Goal: Task Accomplishment & Management: Use online tool/utility

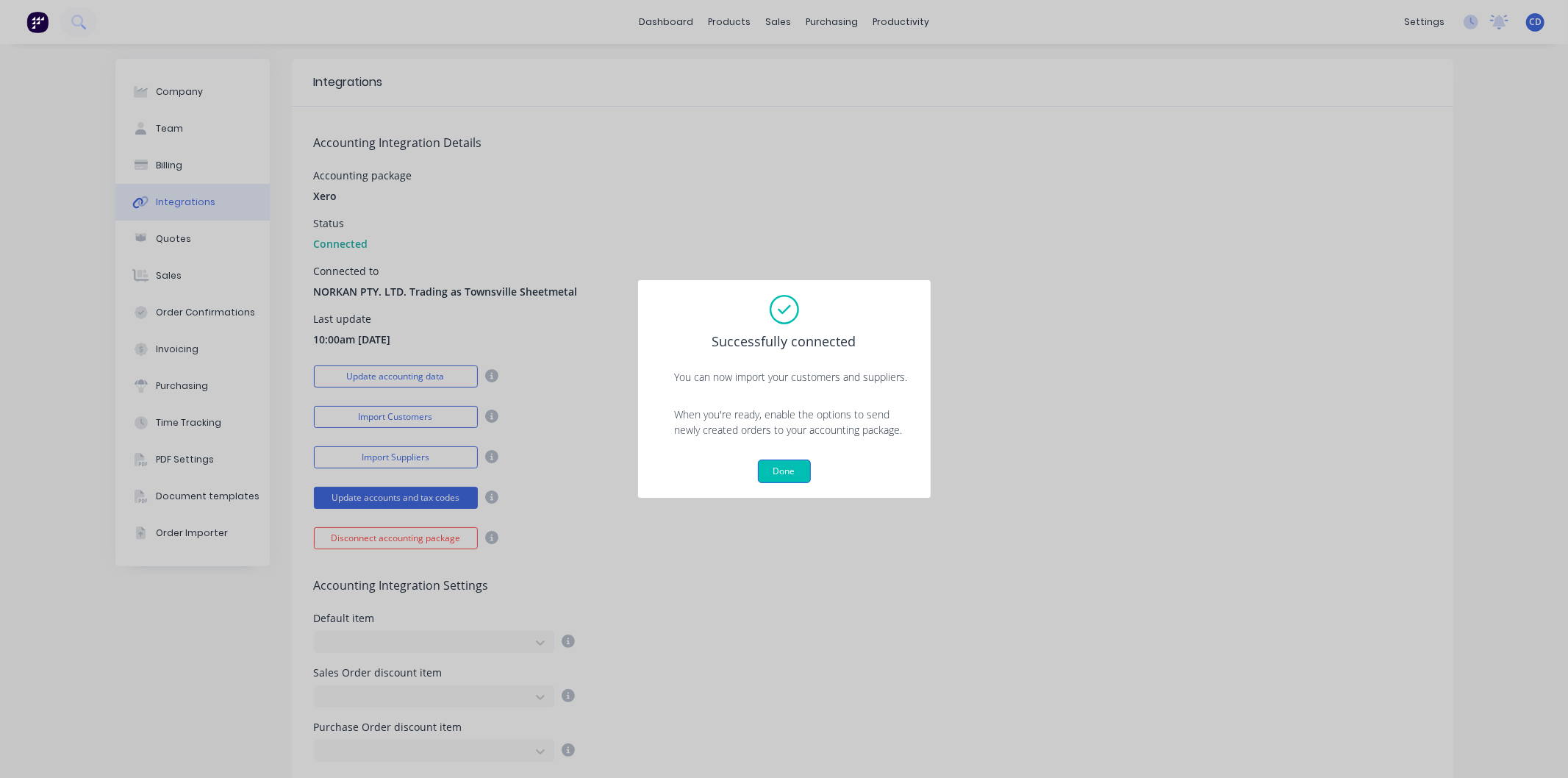
scroll to position [221, 0]
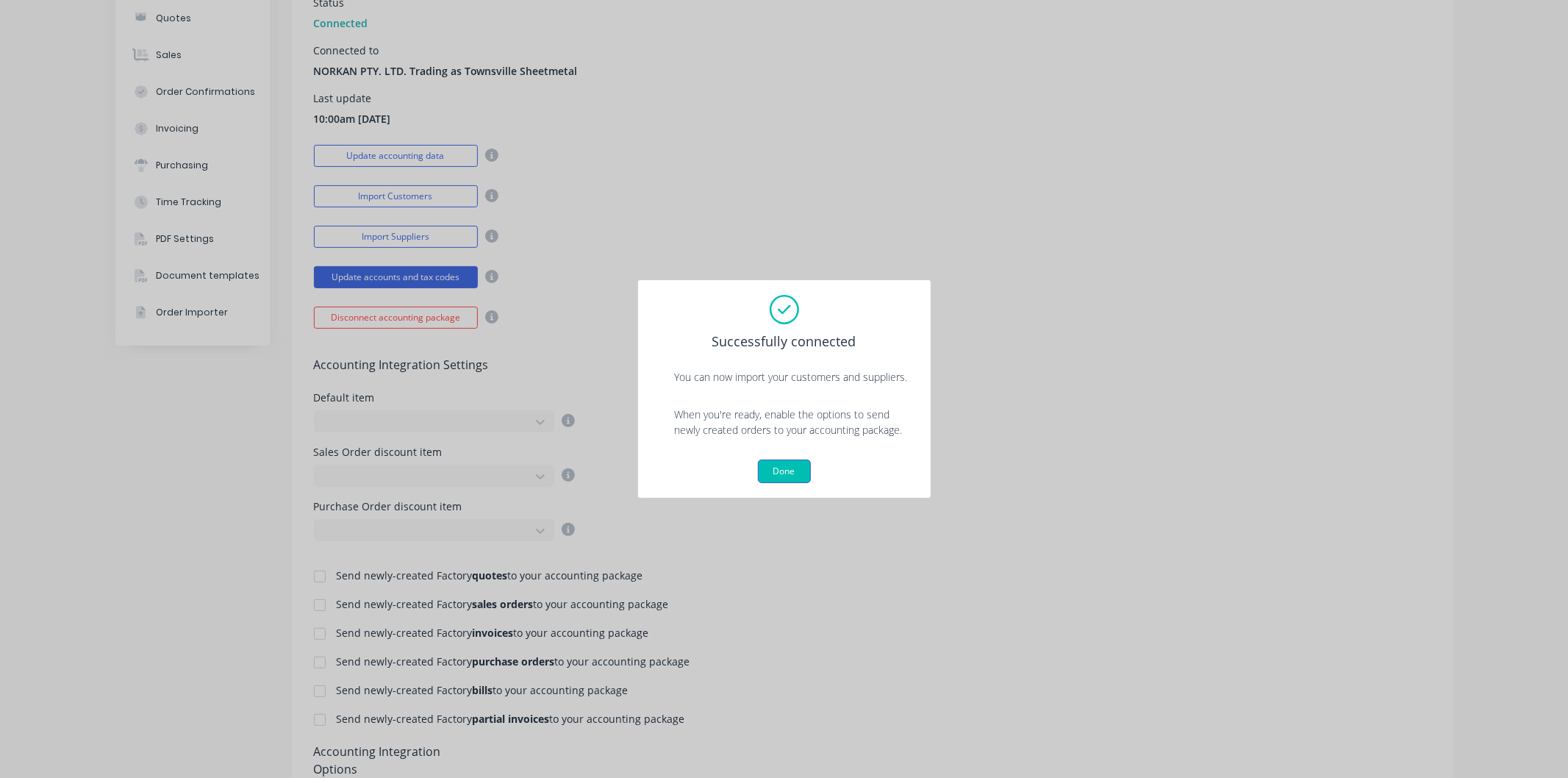
click at [787, 470] on button "Done" at bounding box center [784, 471] width 53 height 23
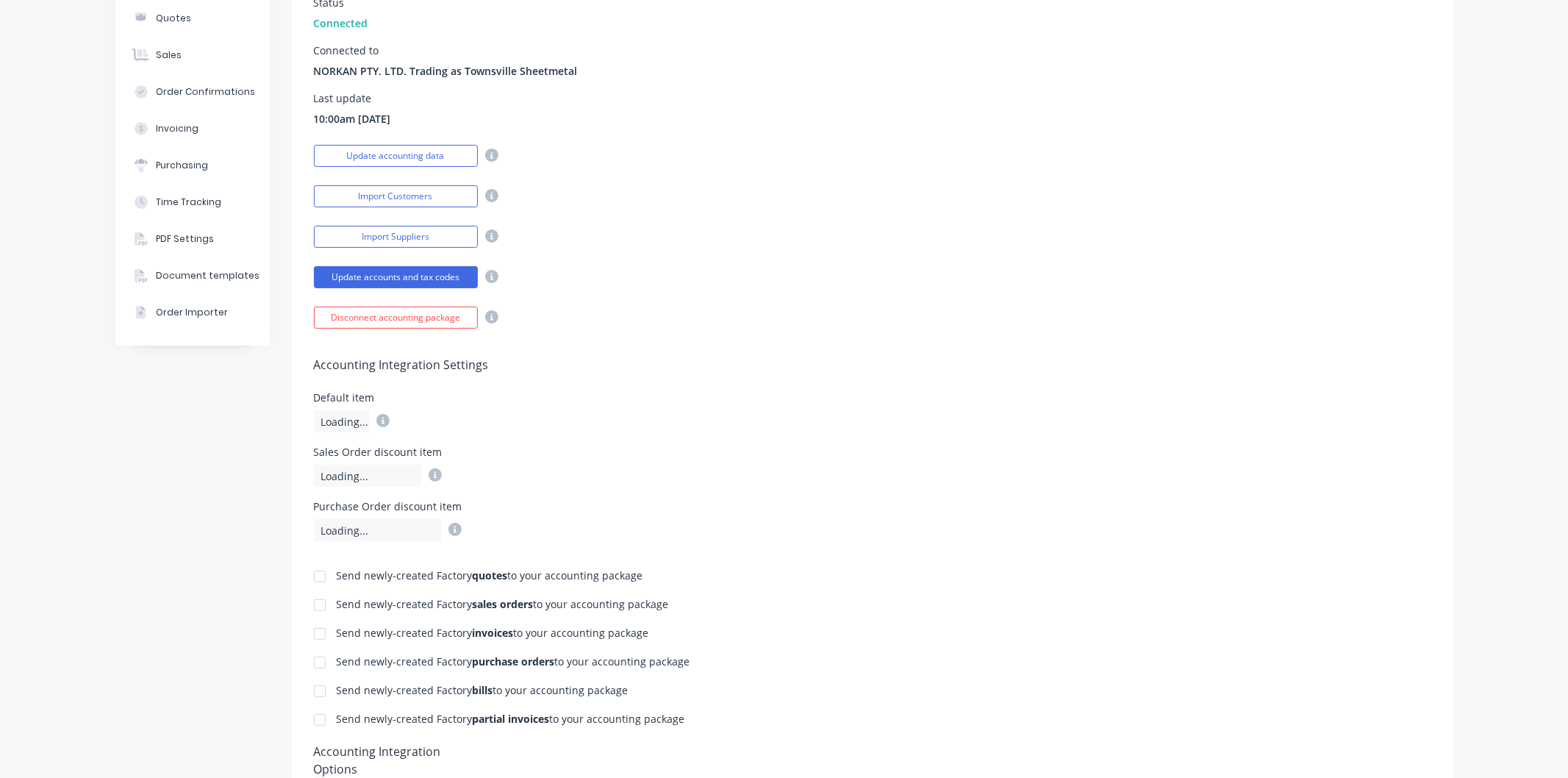
click at [354, 420] on div "Loading..." at bounding box center [341, 422] width 55 height 22
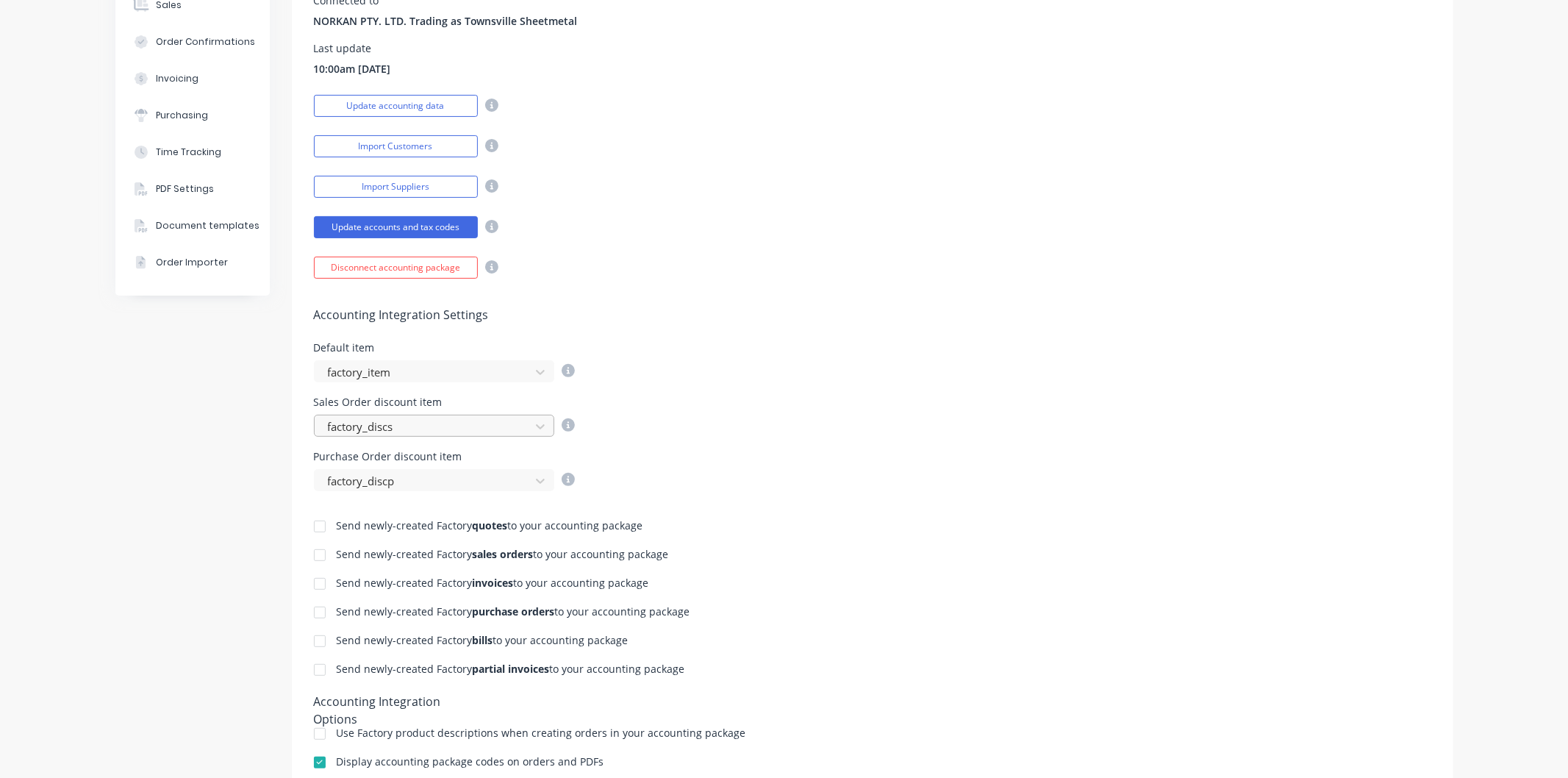
scroll to position [326, 0]
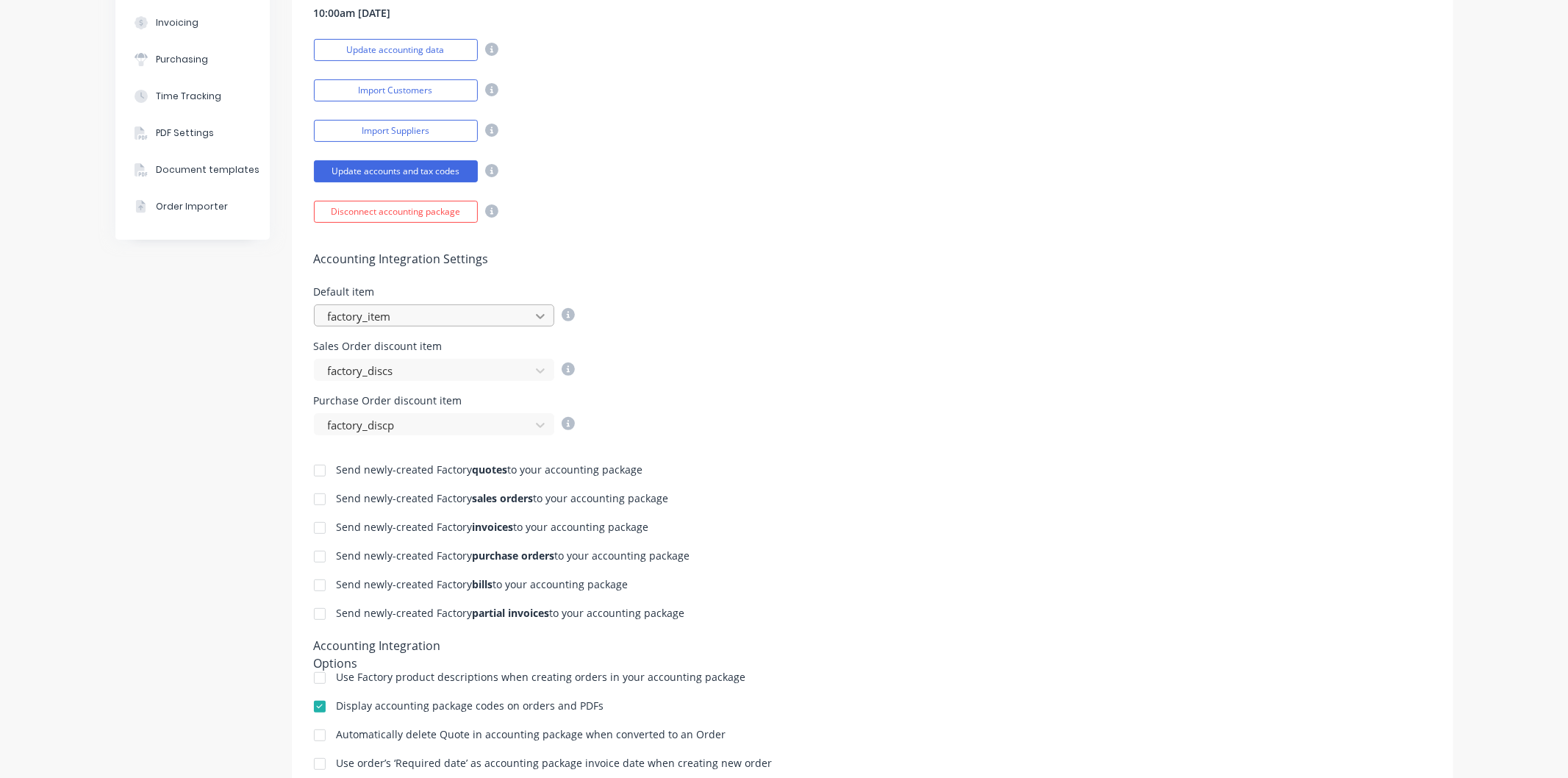
click at [536, 317] on icon at bounding box center [540, 317] width 9 height 5
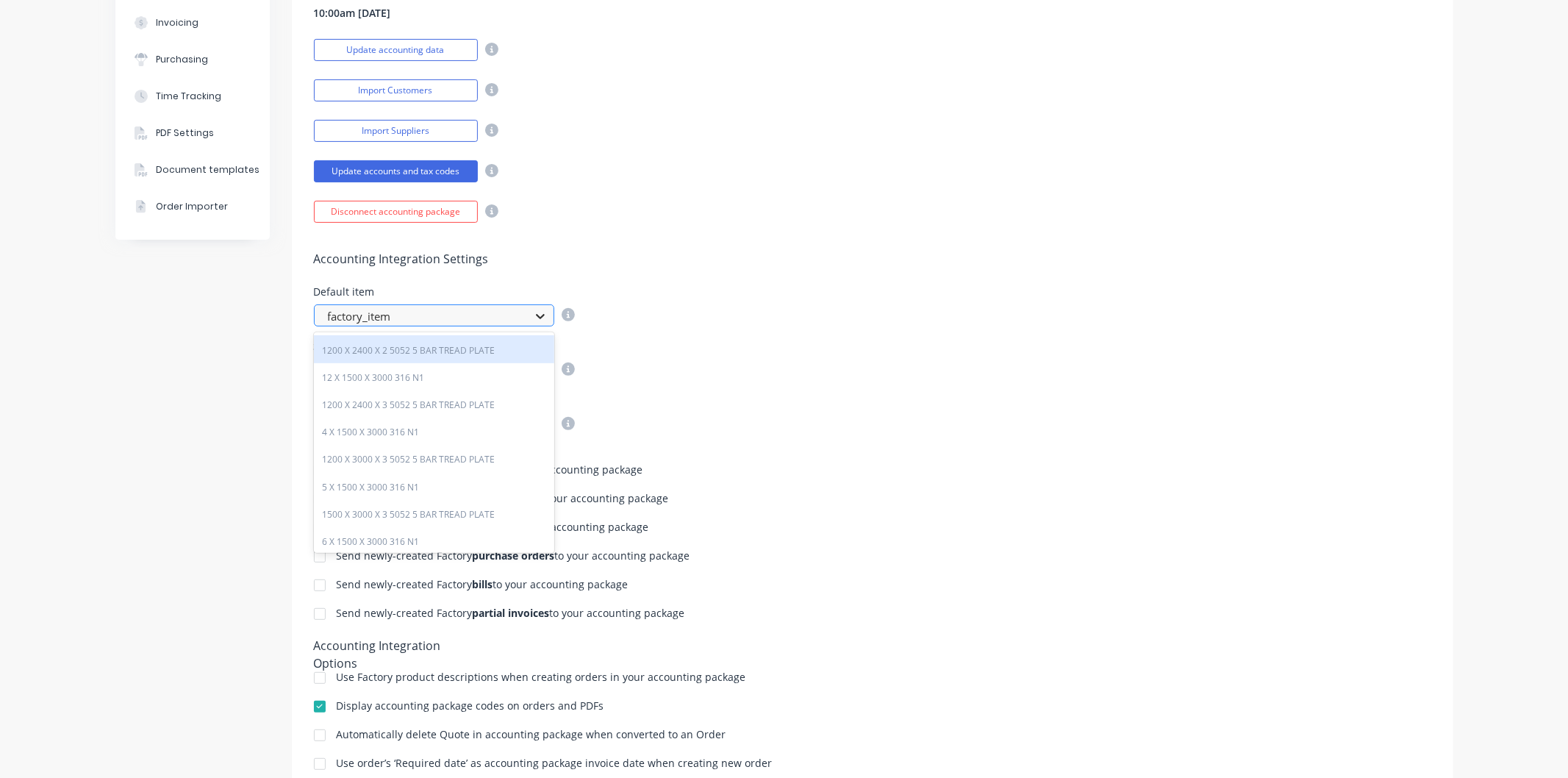
click at [536, 317] on icon at bounding box center [540, 317] width 9 height 5
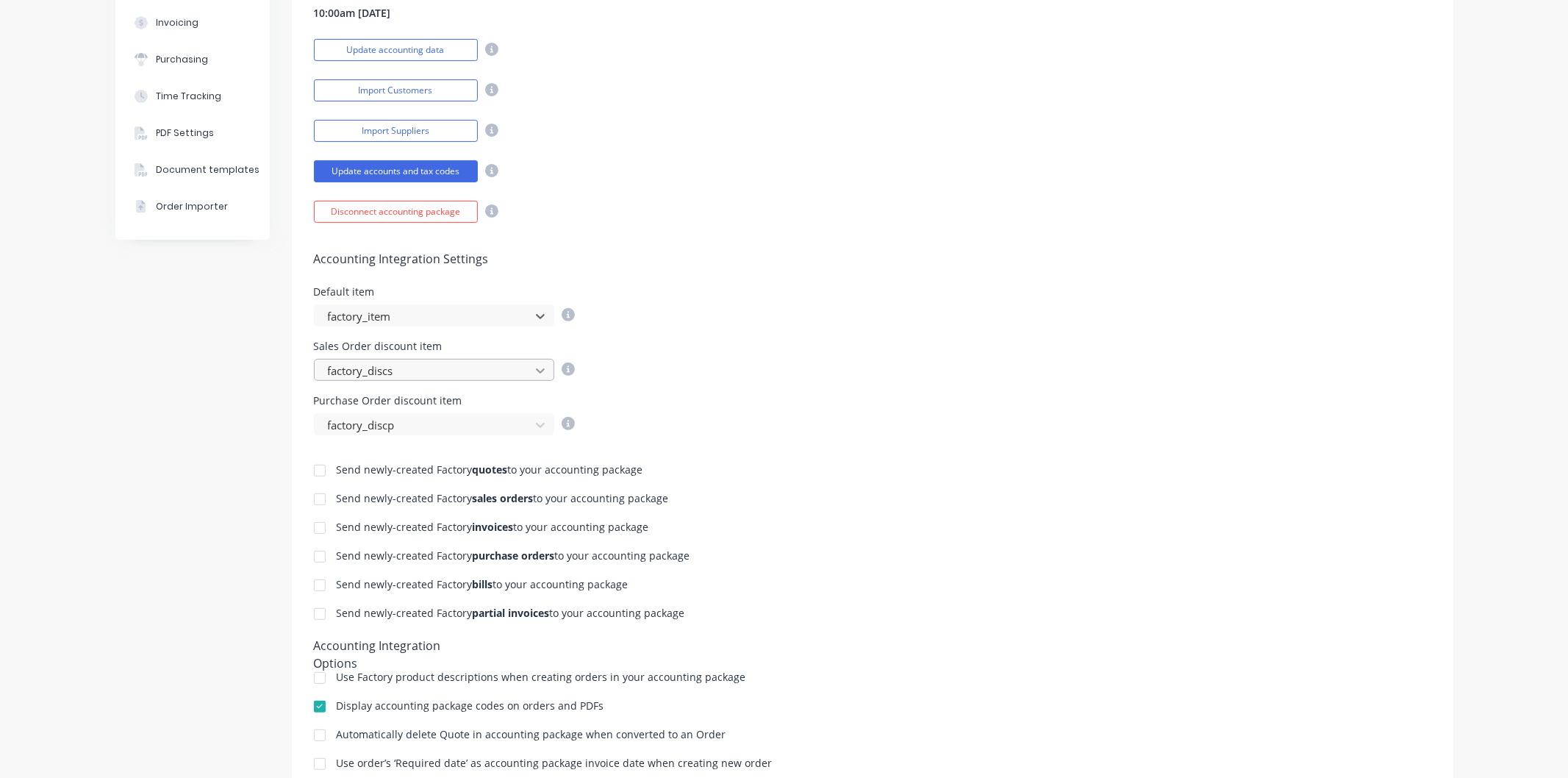
click at [535, 370] on icon at bounding box center [540, 370] width 15 height 15
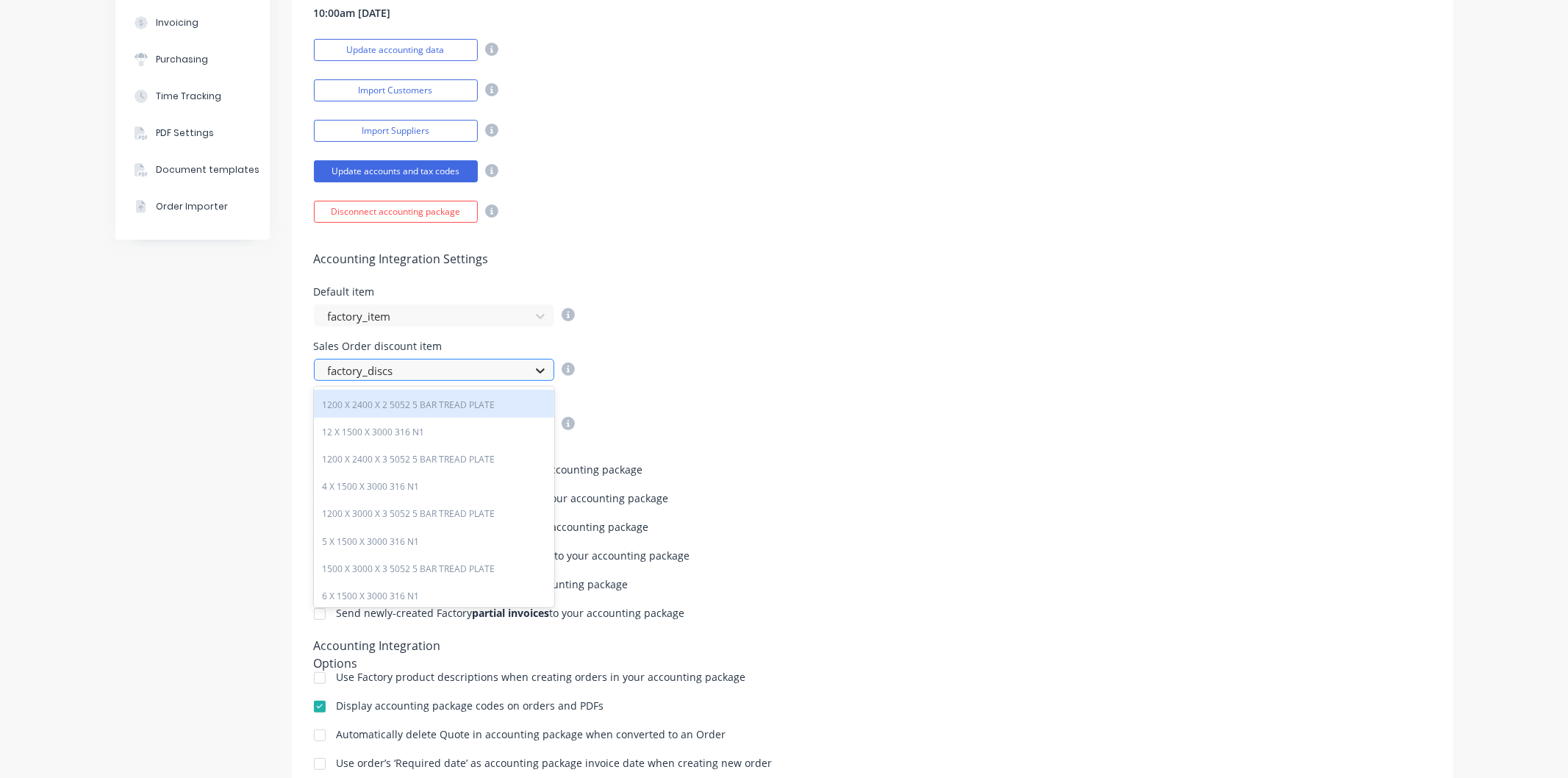
click at [535, 370] on icon at bounding box center [540, 370] width 15 height 15
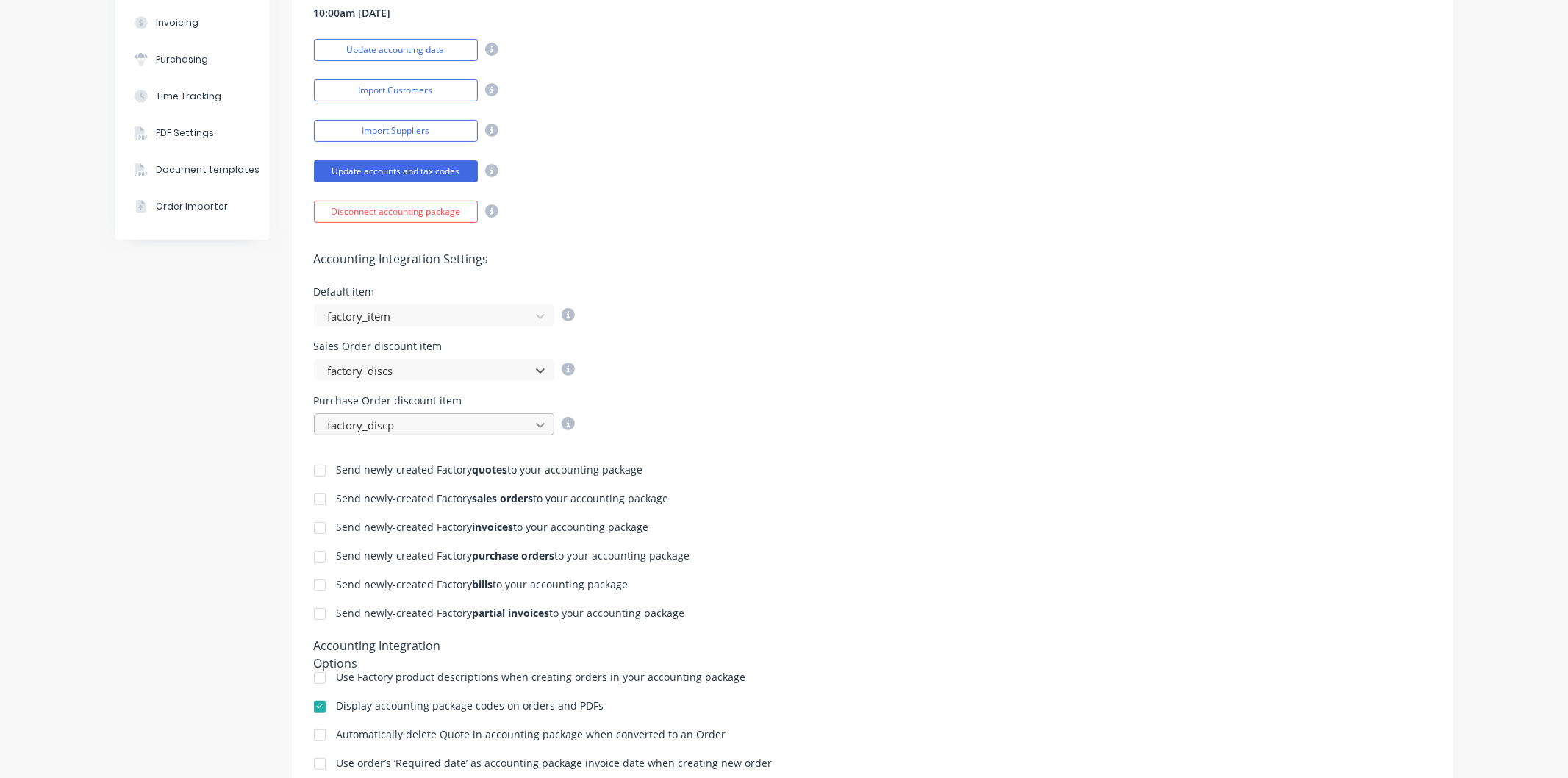
click at [533, 426] on icon at bounding box center [540, 425] width 15 height 15
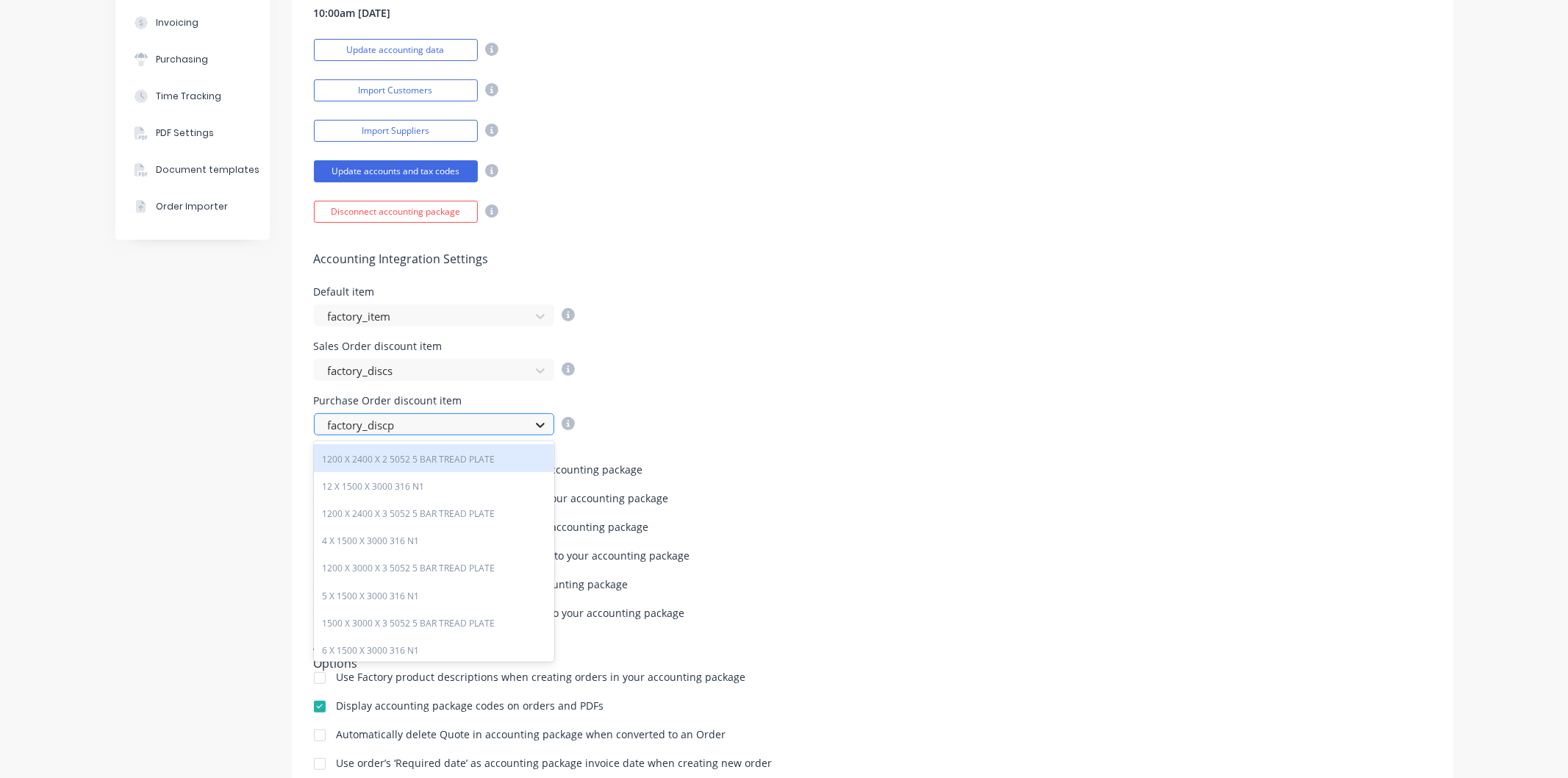
click at [533, 426] on icon at bounding box center [540, 425] width 15 height 15
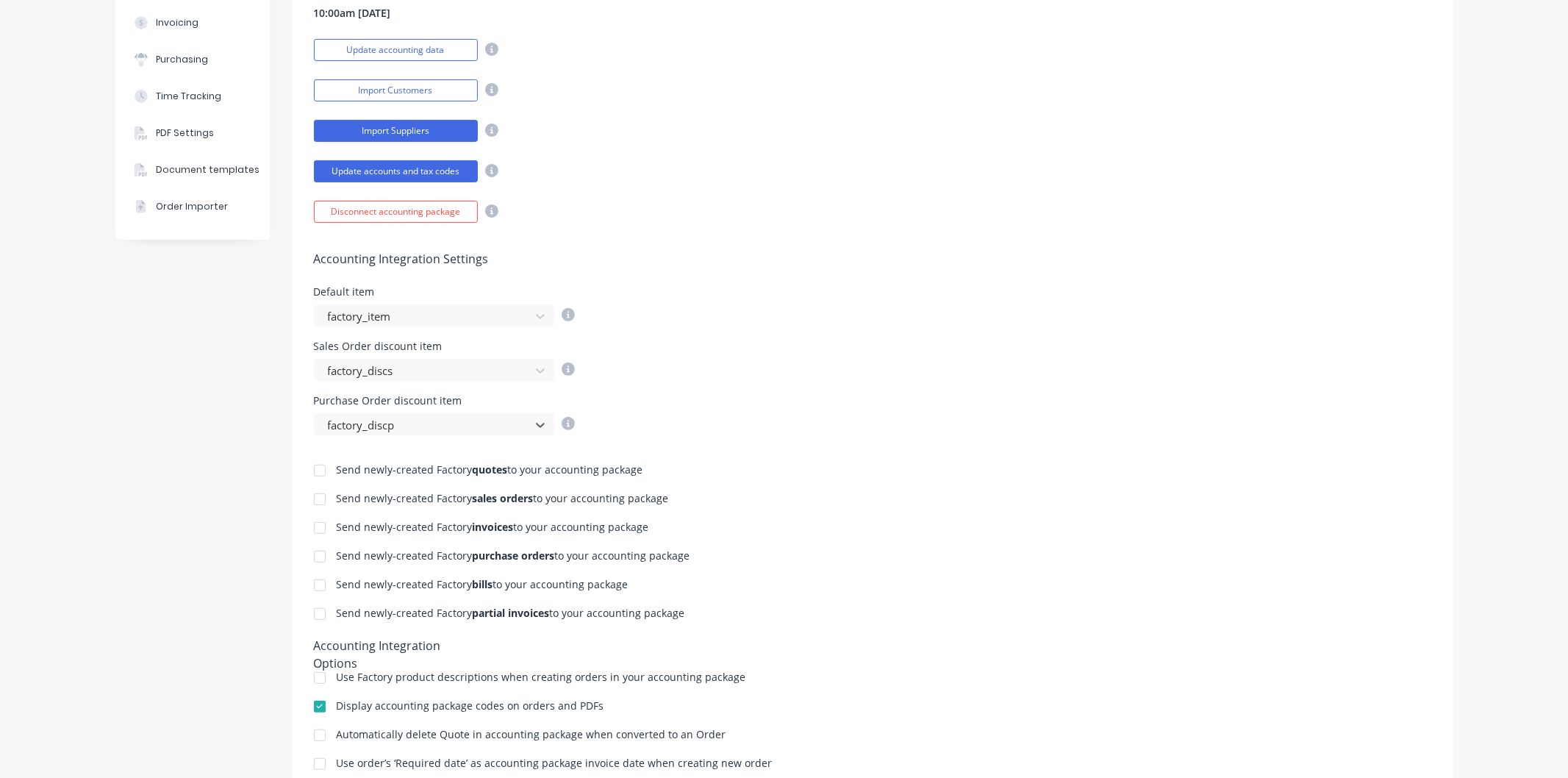
scroll to position [245, 0]
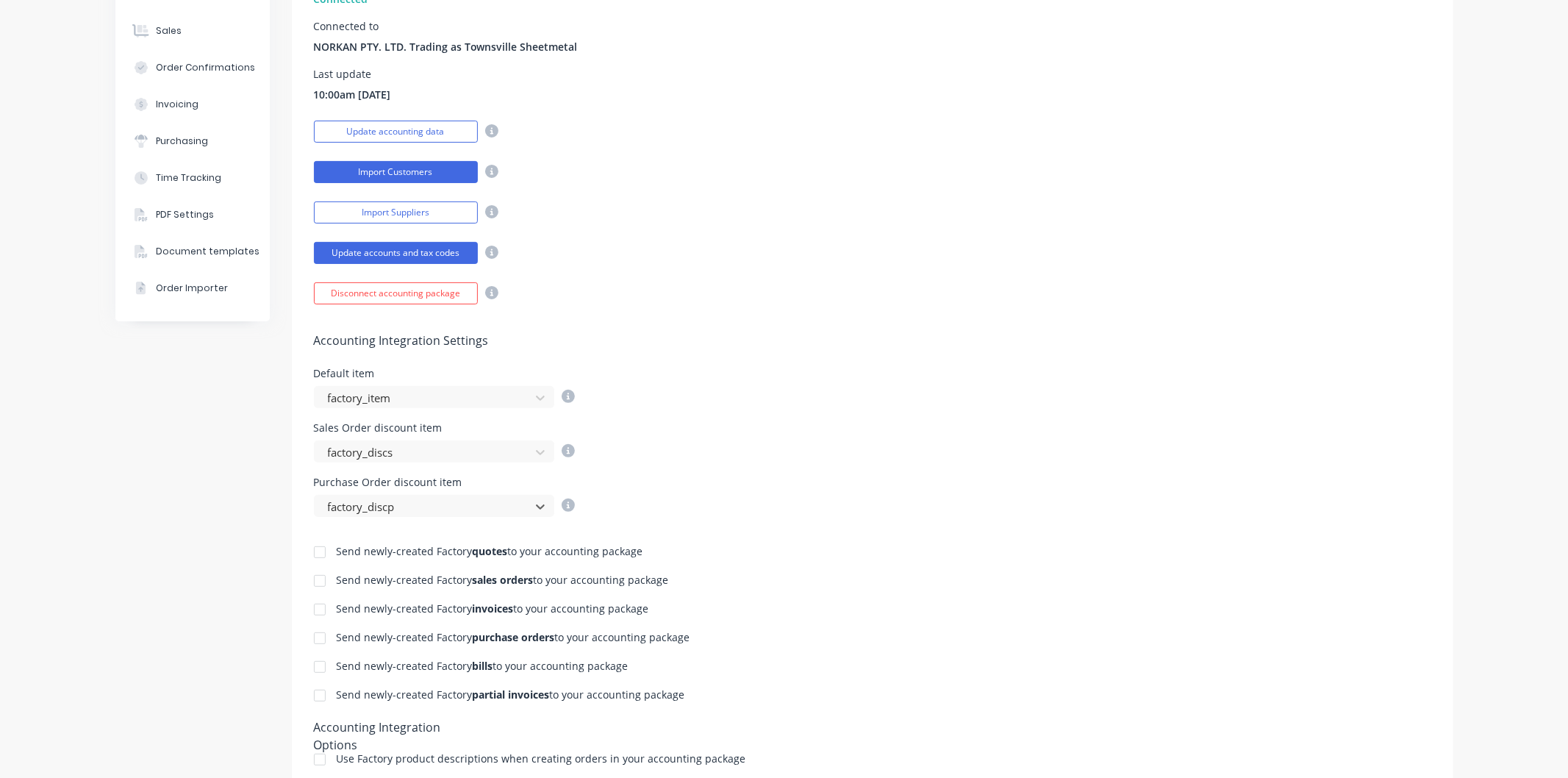
click at [425, 163] on button "Import Customers" at bounding box center [396, 172] width 164 height 22
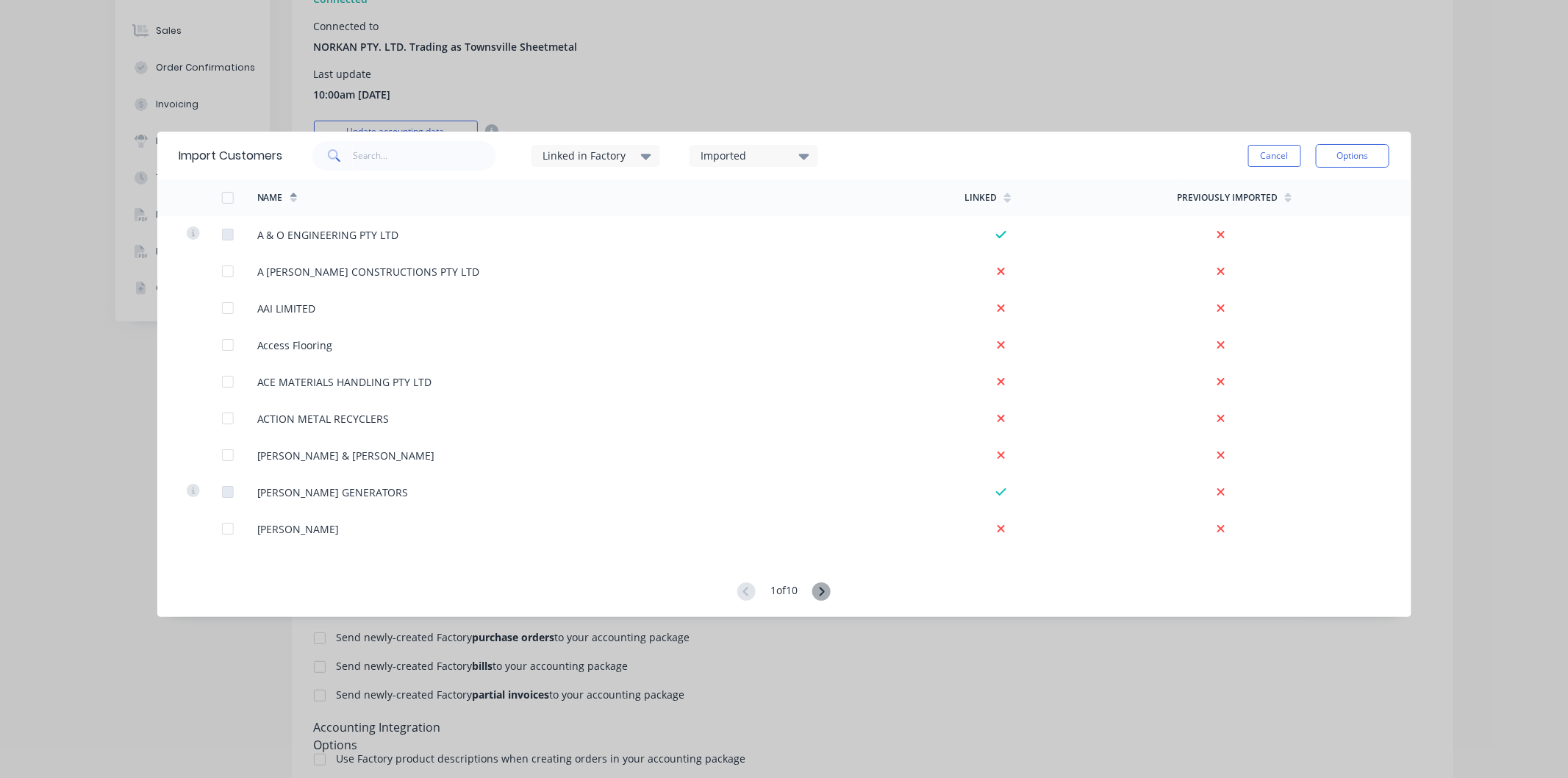
click at [230, 195] on div at bounding box center [227, 198] width 29 height 29
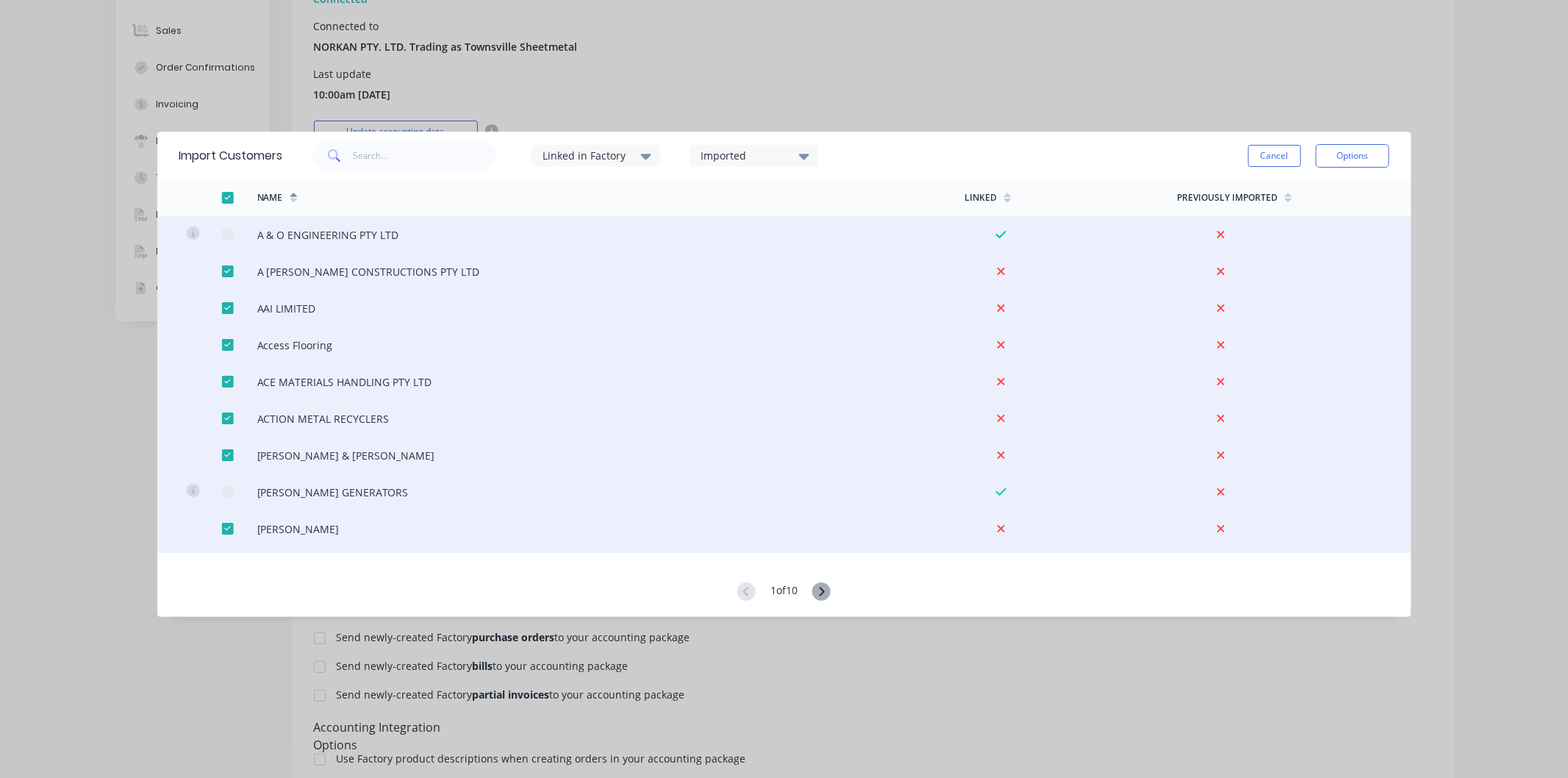
click at [230, 195] on div at bounding box center [227, 198] width 29 height 29
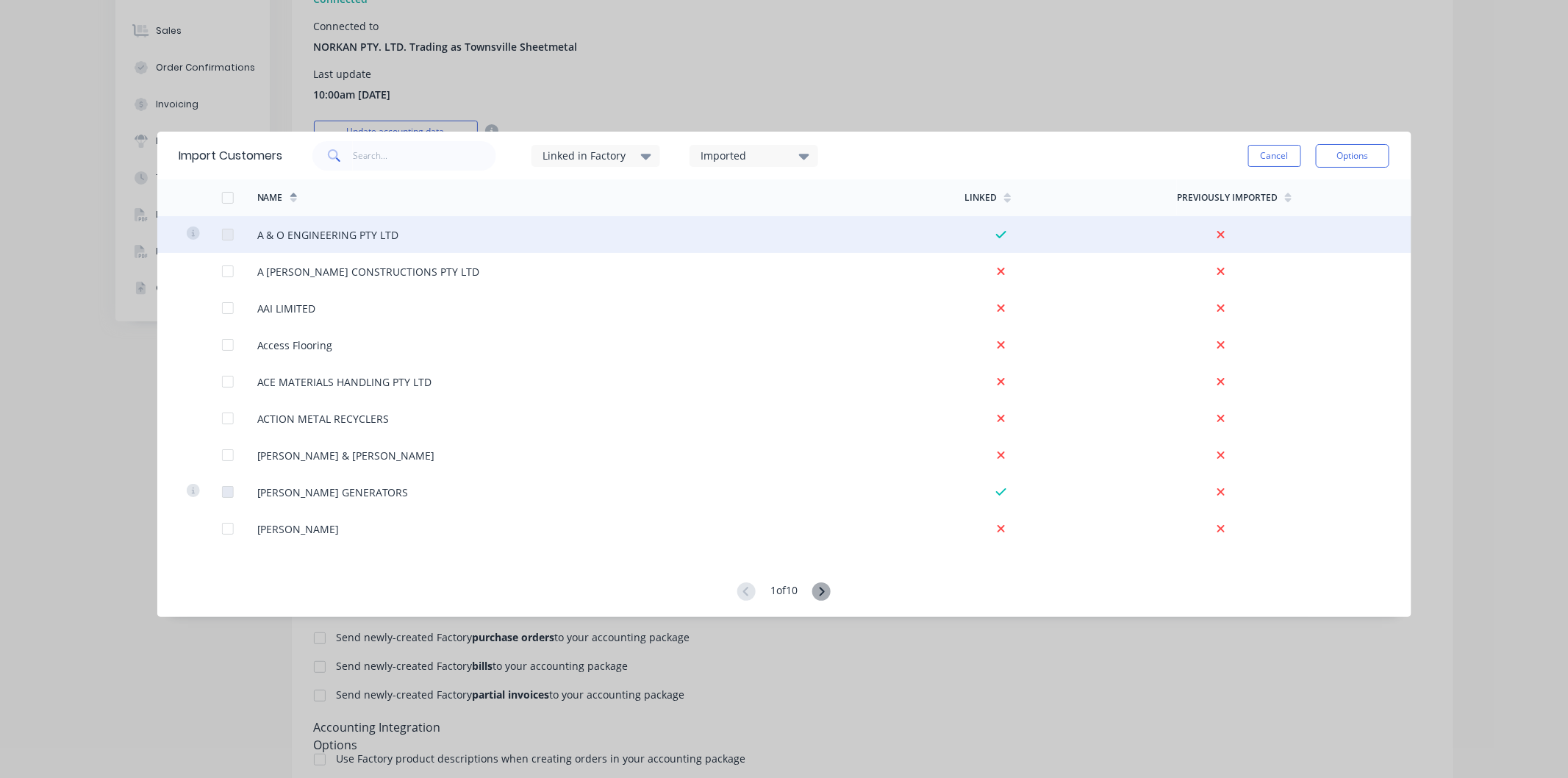
click at [192, 237] on icon at bounding box center [192, 232] width 13 height 13
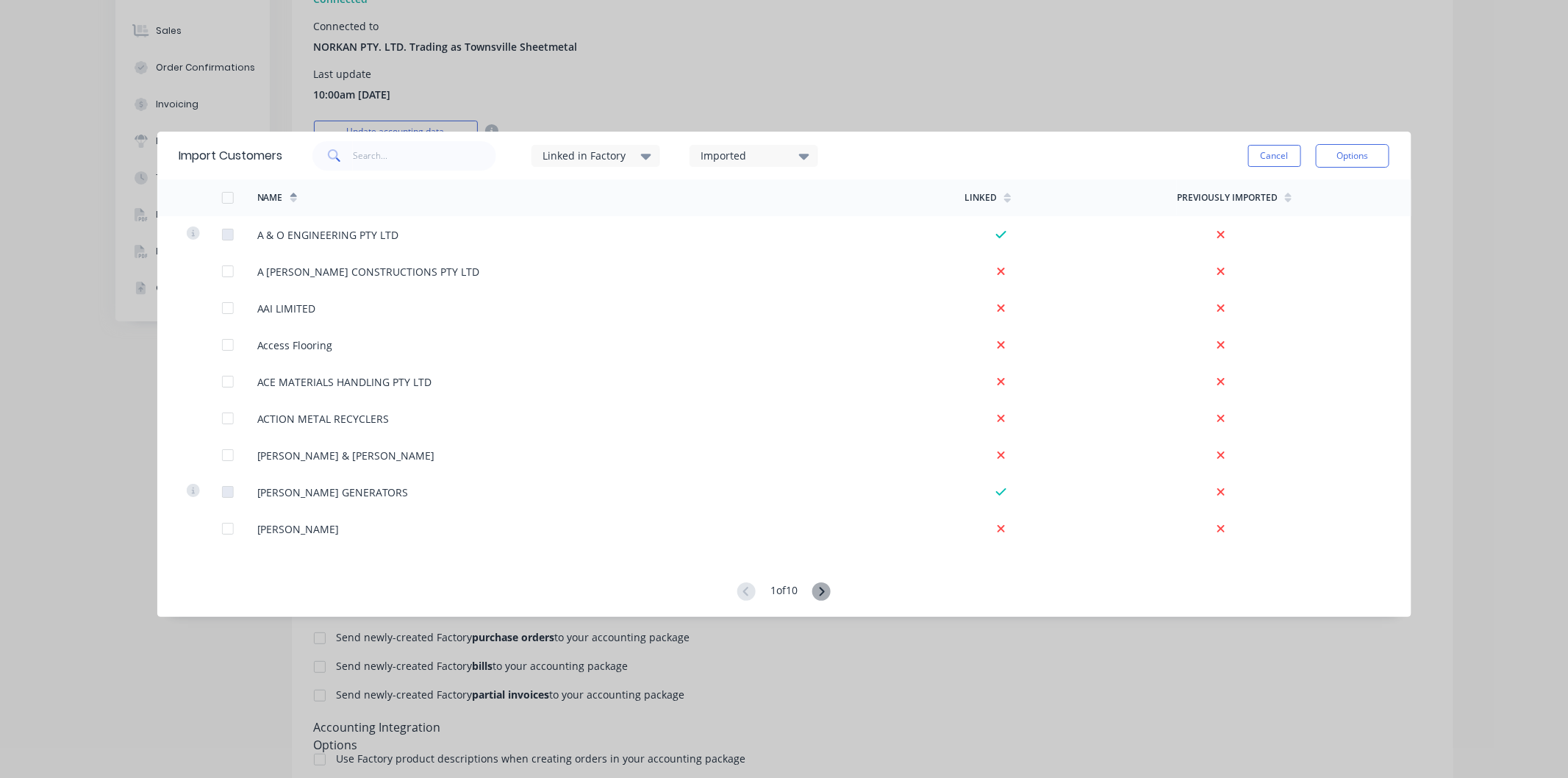
click at [229, 196] on div at bounding box center [227, 198] width 29 height 29
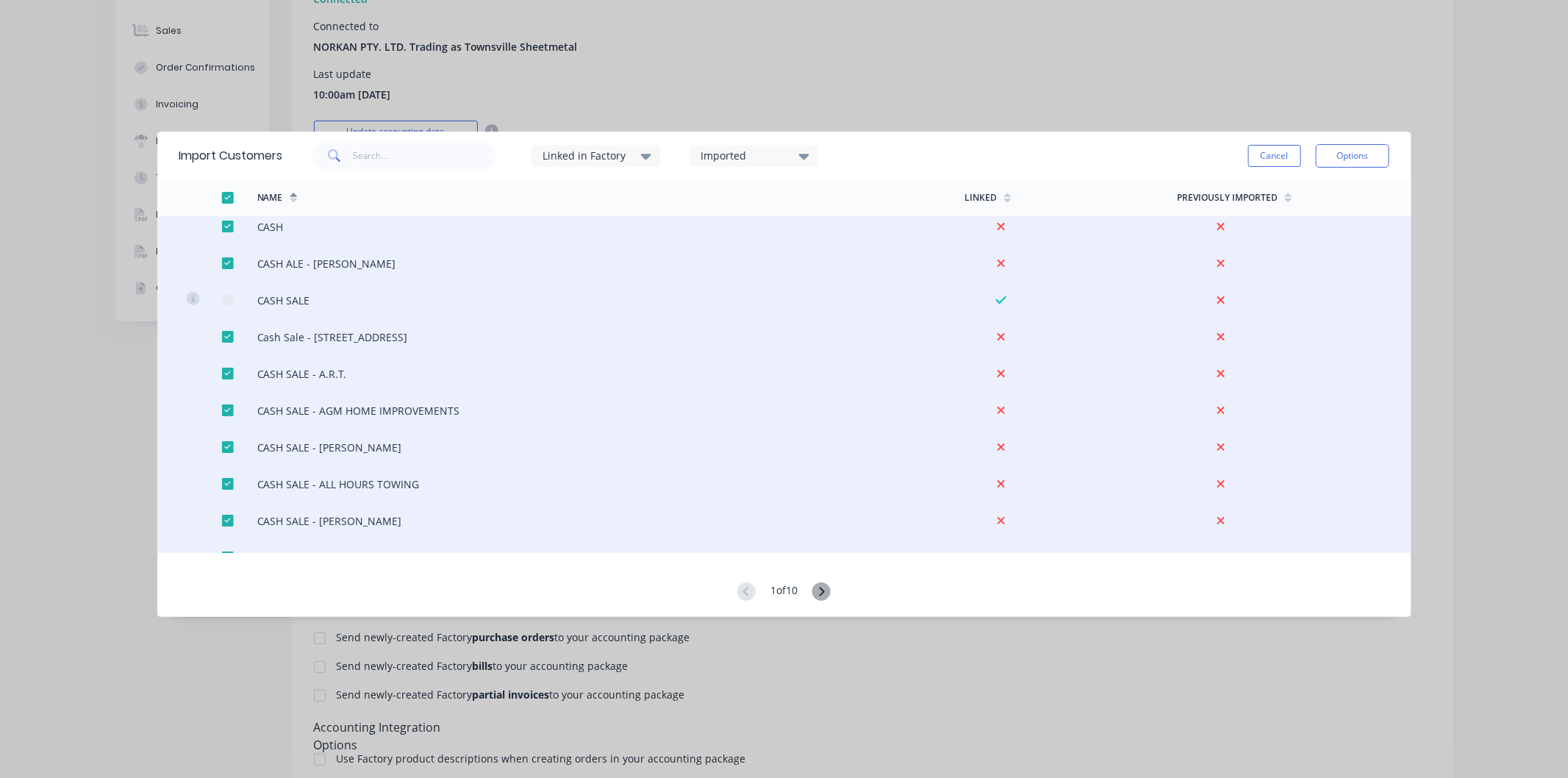
scroll to position [2850, 0]
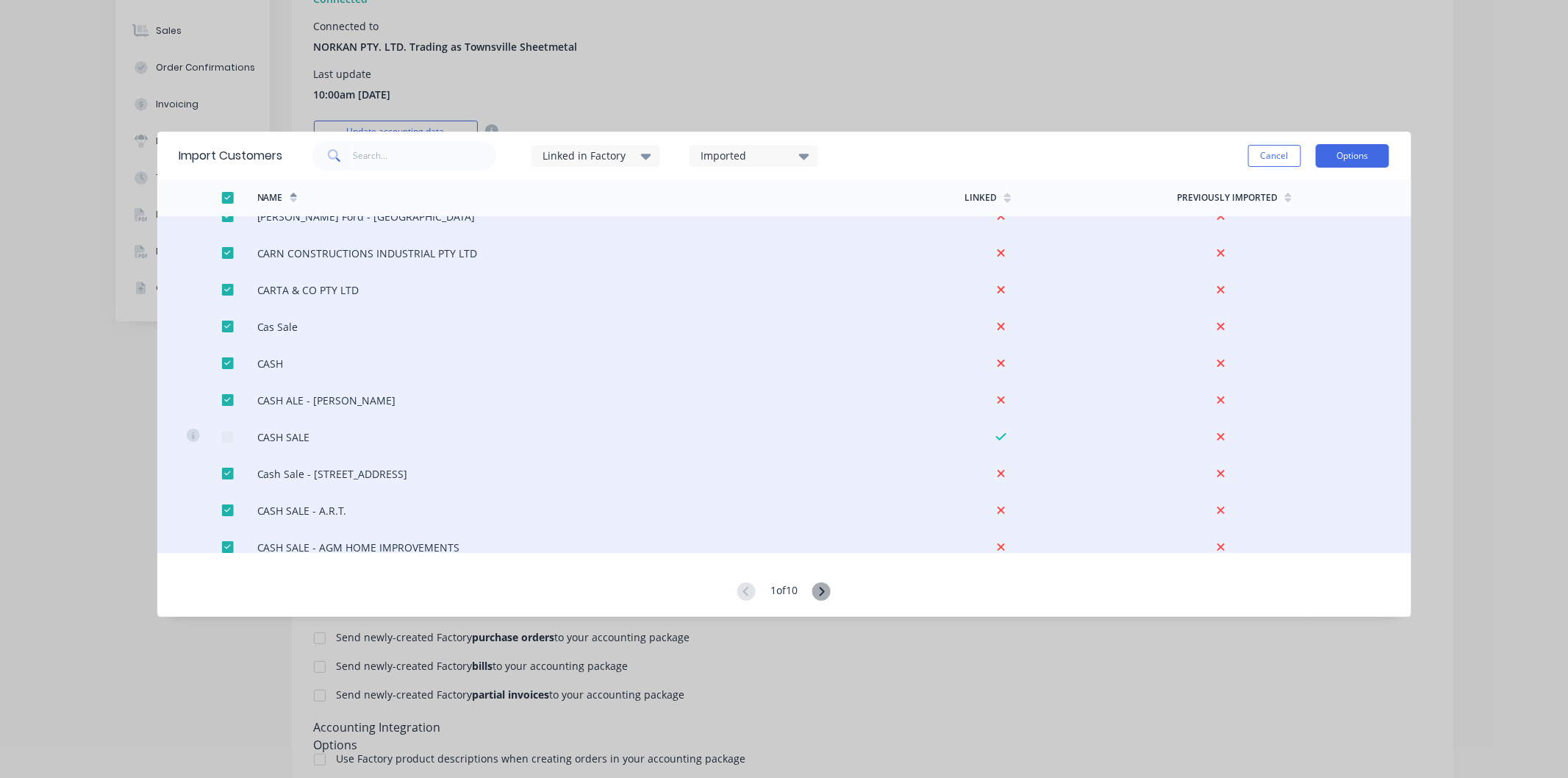
click at [1349, 160] on button "Options" at bounding box center [1353, 156] width 74 height 23
click at [1333, 230] on div "Import all customers" at bounding box center [1319, 230] width 113 height 22
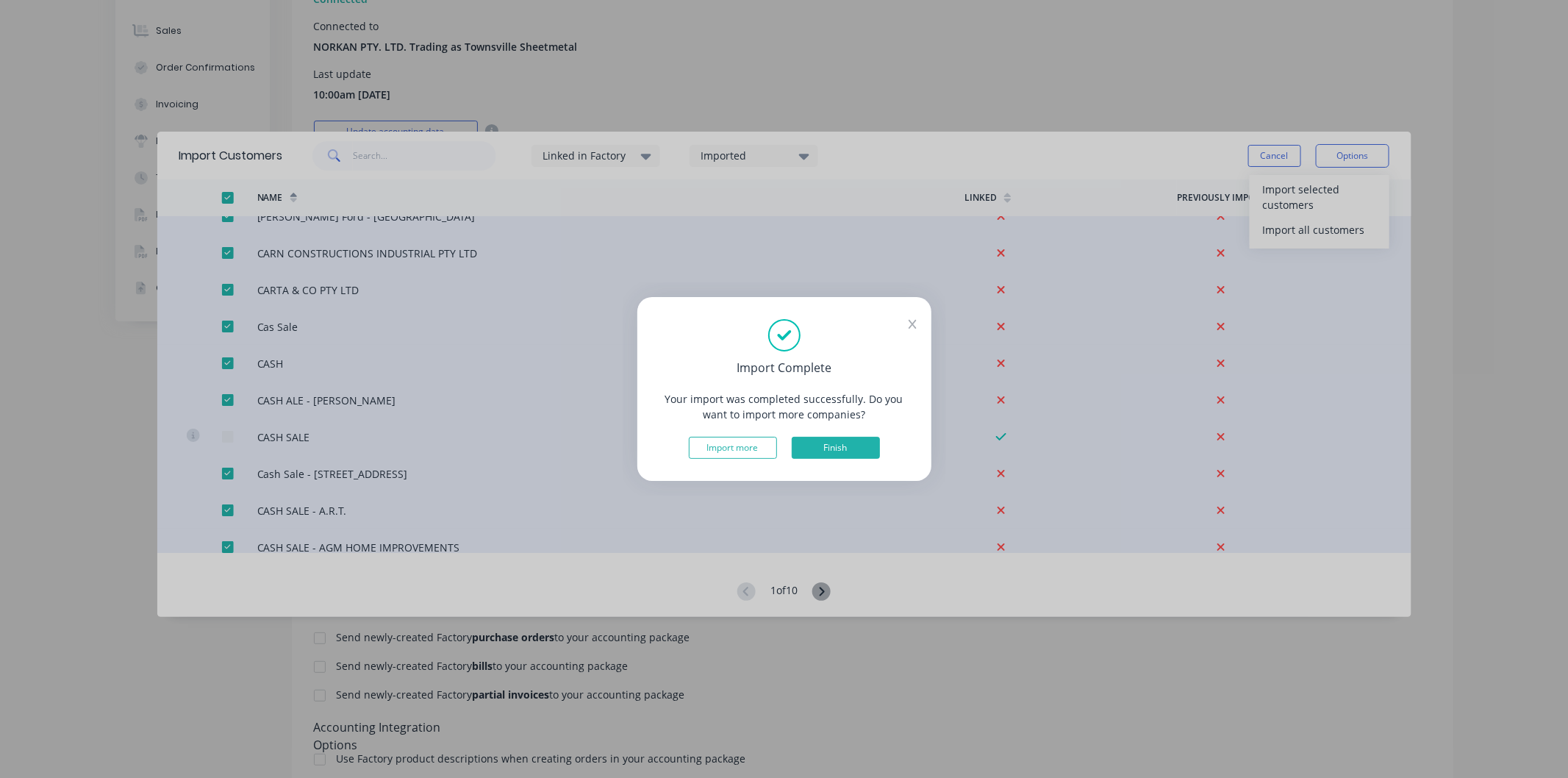
click at [841, 445] on button "Finish" at bounding box center [836, 448] width 88 height 22
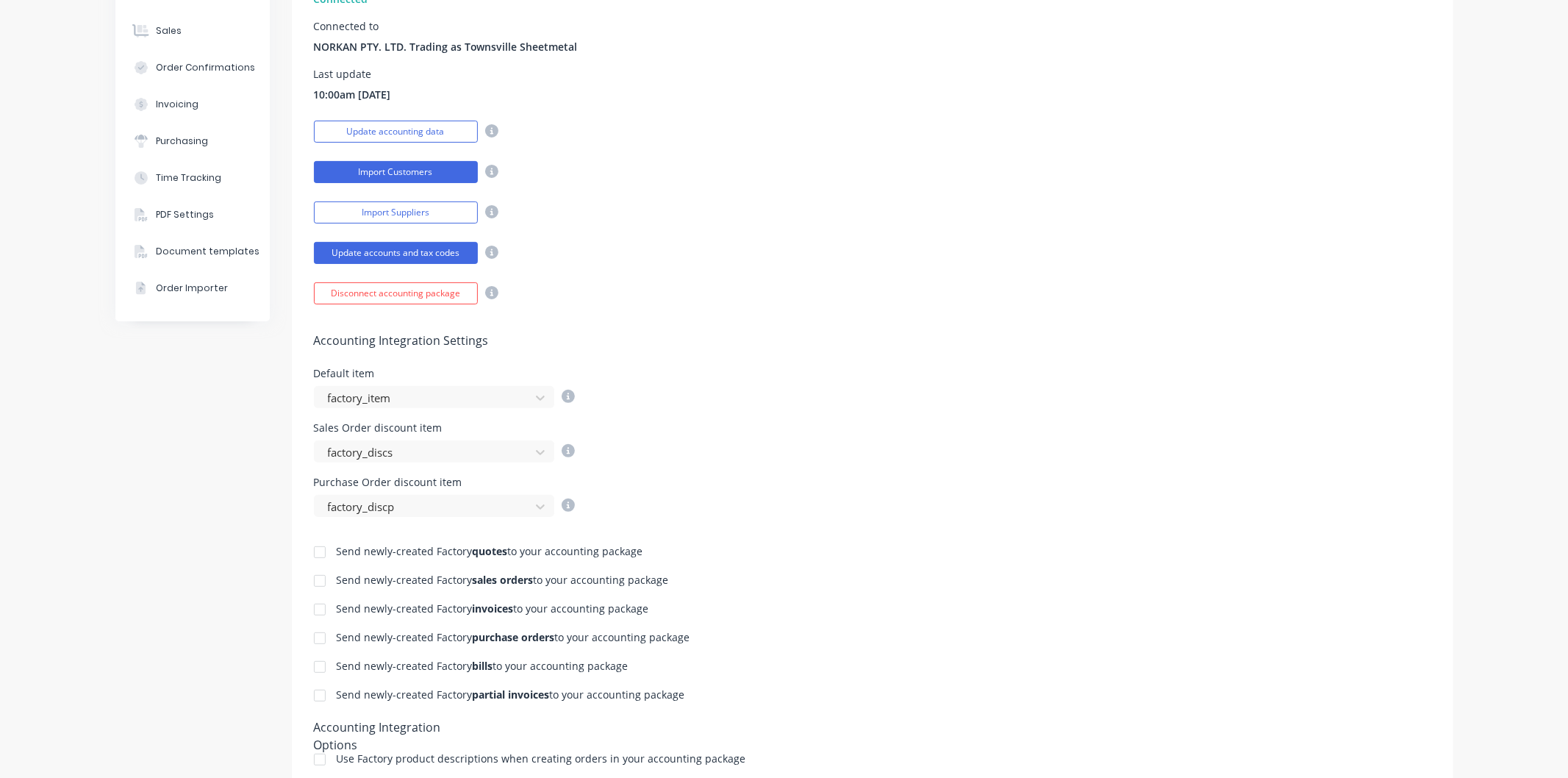
click at [370, 167] on button "Import Customers" at bounding box center [396, 172] width 164 height 22
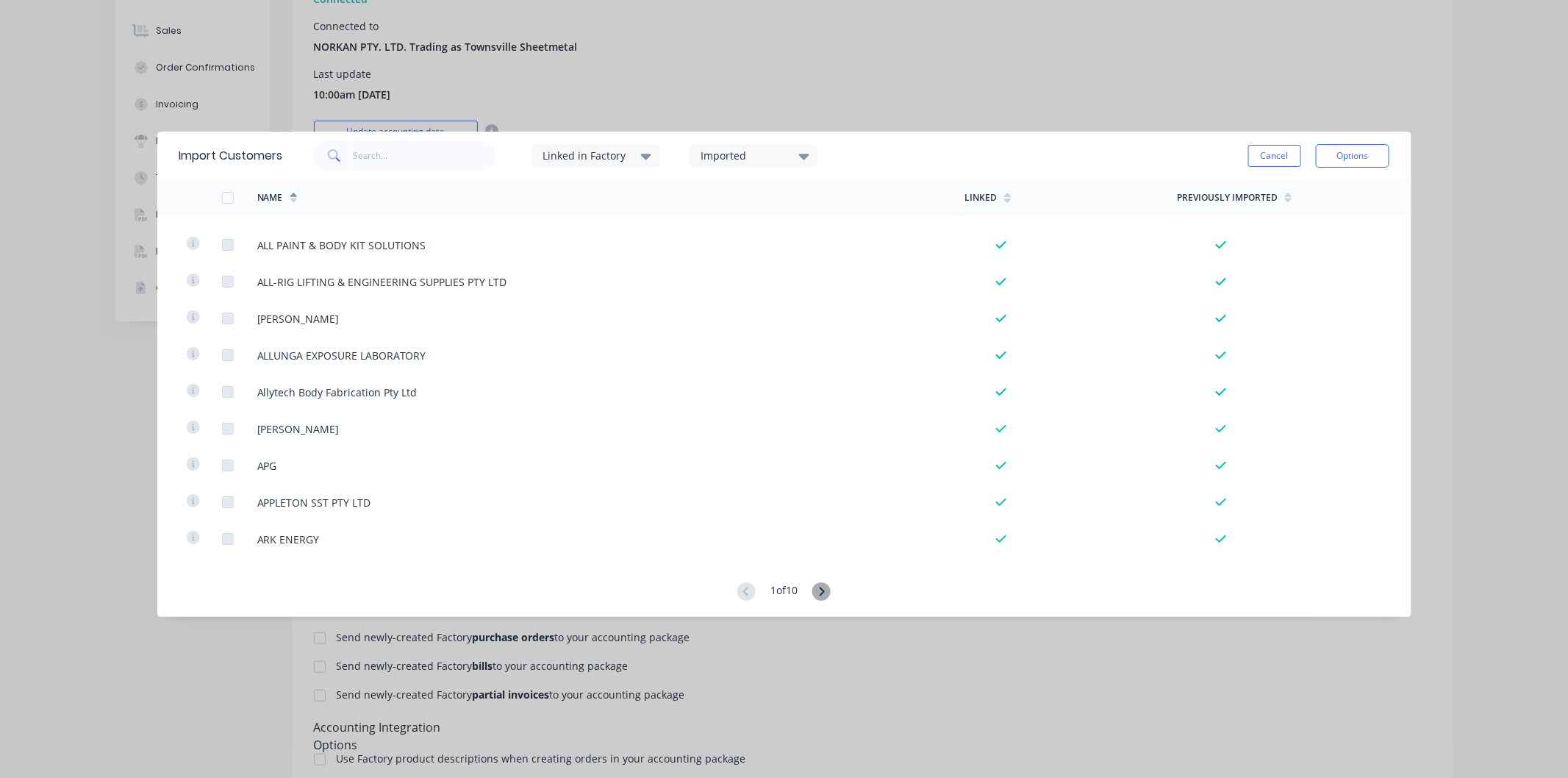
scroll to position [653, 0]
click at [819, 593] on icon at bounding box center [822, 592] width 19 height 19
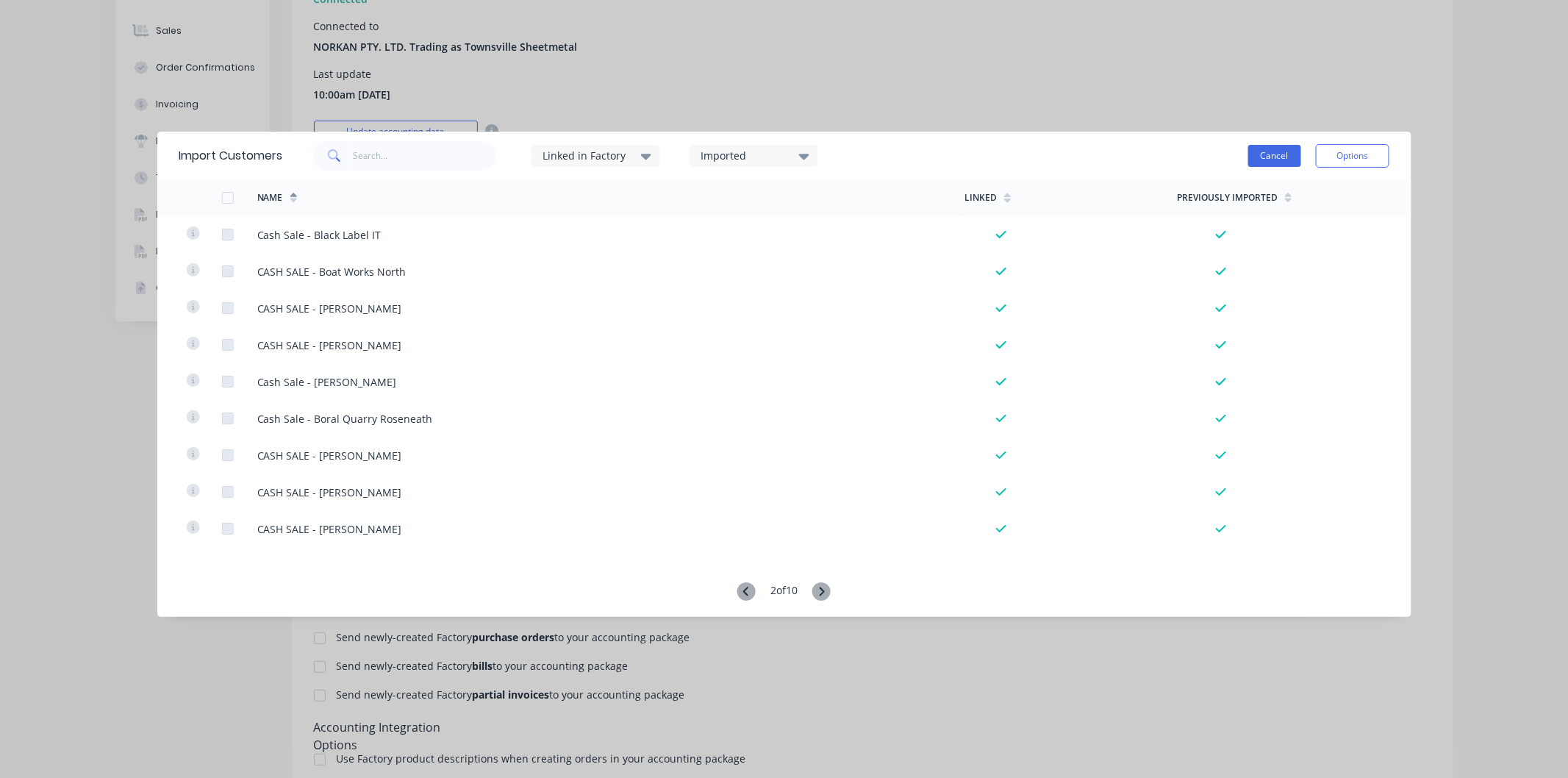
click at [1298, 151] on button "Cancel" at bounding box center [1275, 156] width 53 height 22
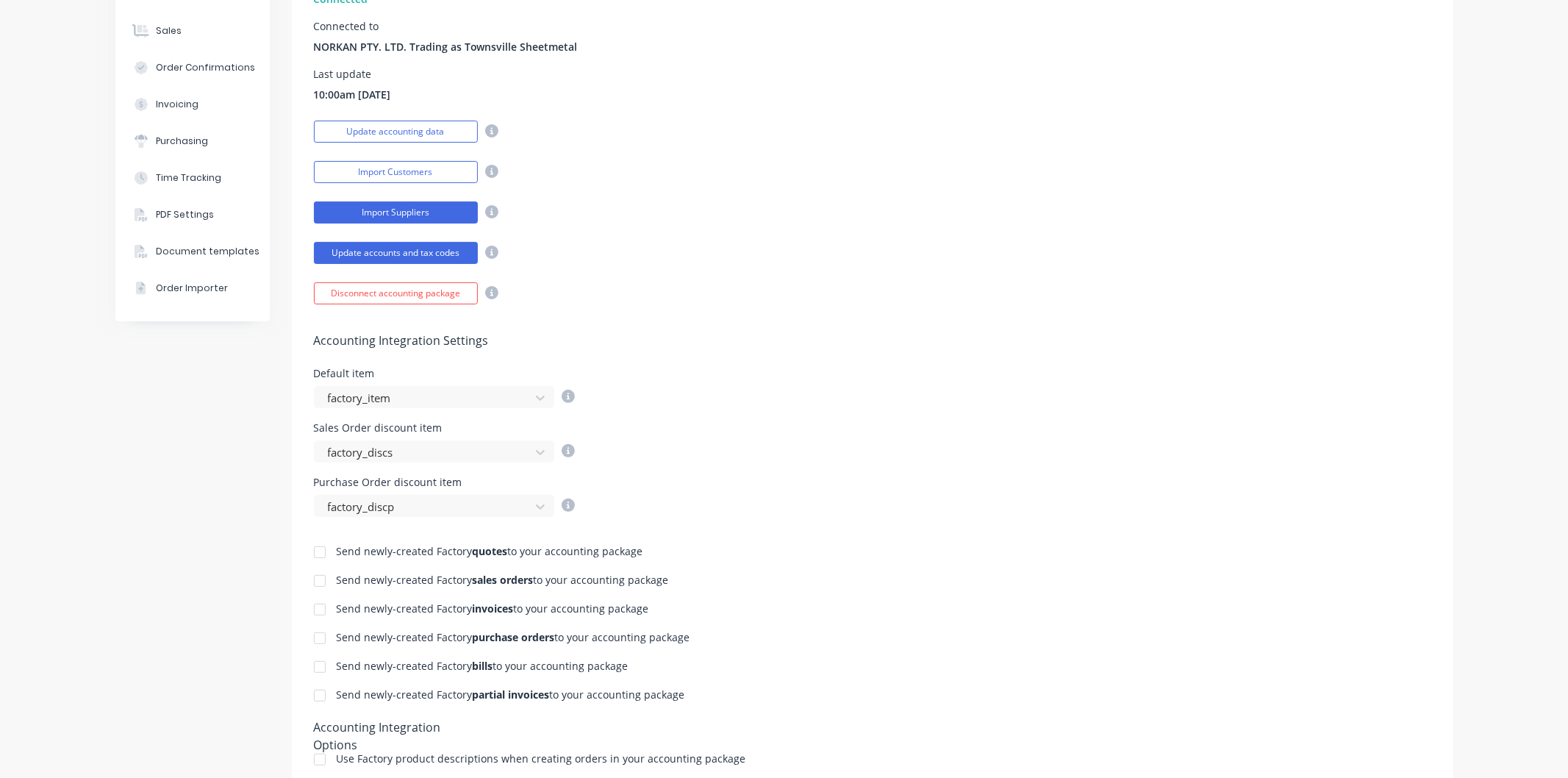
click at [419, 210] on button "Import Suppliers" at bounding box center [396, 212] width 164 height 22
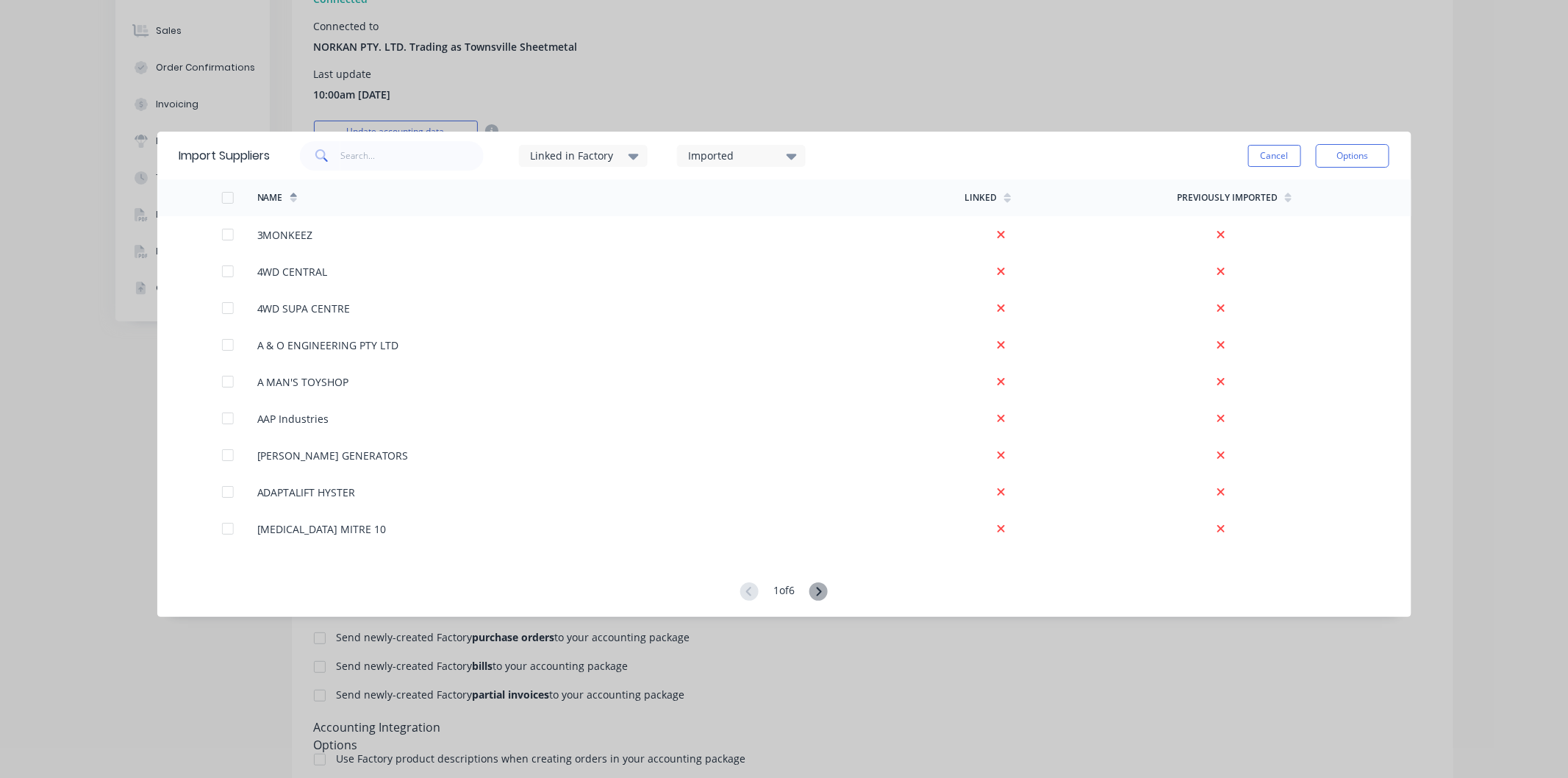
click at [229, 195] on div at bounding box center [227, 198] width 29 height 29
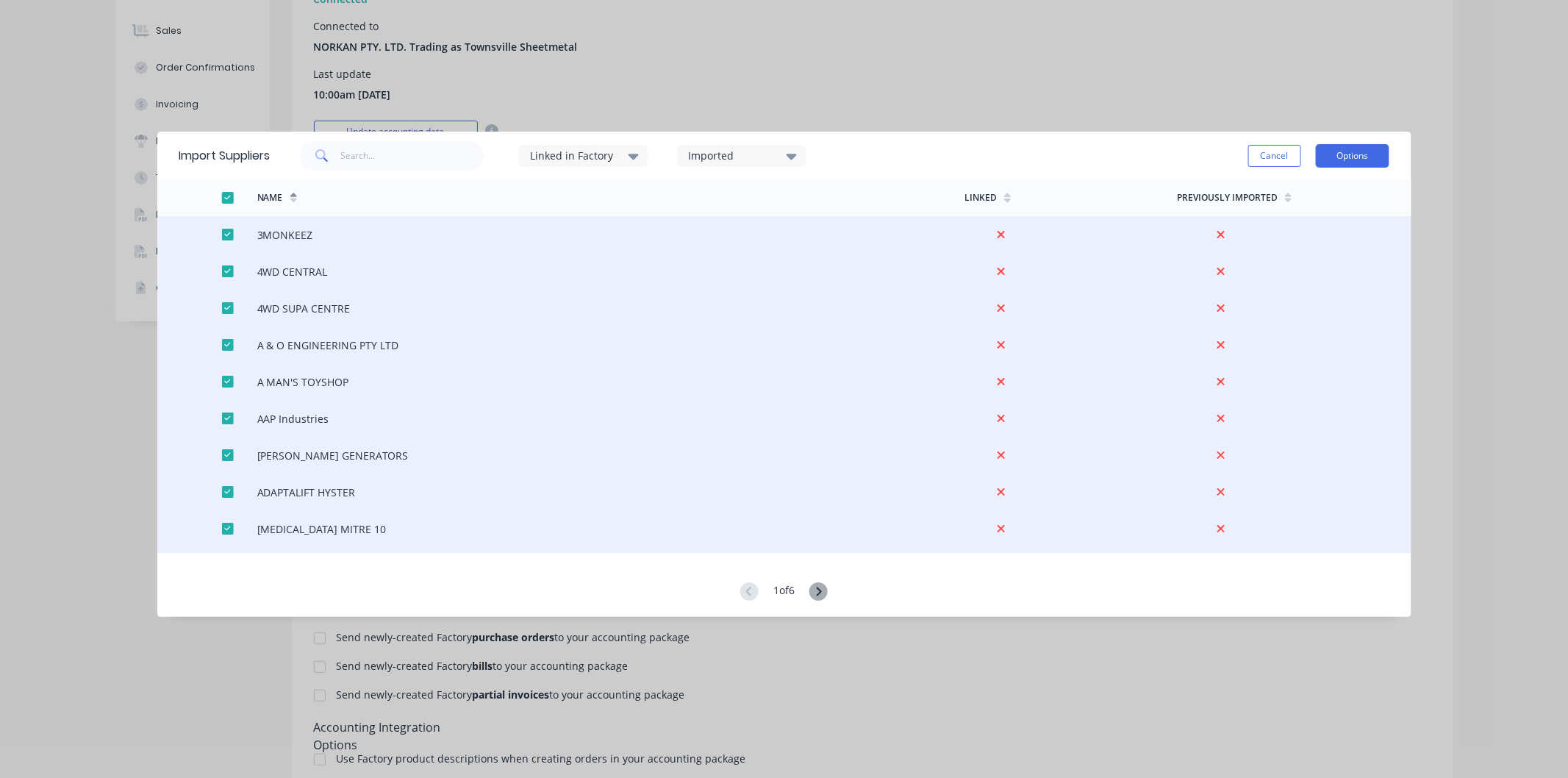
click at [1343, 153] on button "Options" at bounding box center [1353, 156] width 74 height 23
click at [1332, 224] on div "Import all suppliers" at bounding box center [1319, 230] width 113 height 22
